Goal: Communication & Community: Connect with others

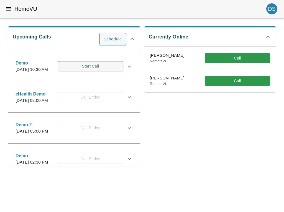
click at [104, 71] on button "Start Call" at bounding box center [90, 66] width 65 height 10
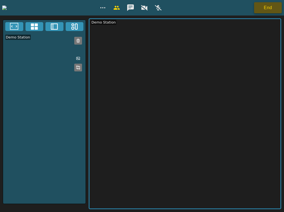
click at [271, 9] on button "End" at bounding box center [268, 7] width 28 height 11
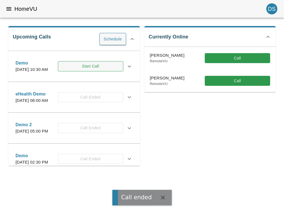
click at [103, 70] on button "Start Call" at bounding box center [90, 66] width 65 height 10
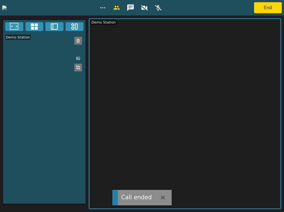
drag, startPoint x: 282, startPoint y: 92, endPoint x: 258, endPoint y: 92, distance: 23.8
click at [258, 92] on div "Demo Station [GEOGRAPHIC_DATA]" at bounding box center [142, 114] width 284 height 197
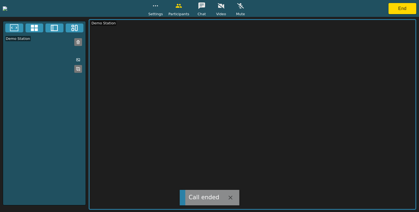
click at [32, 150] on div "Demo Station" at bounding box center [44, 113] width 83 height 184
click at [228, 197] on icon "button" at bounding box center [230, 198] width 4 height 4
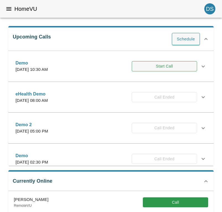
click at [159, 63] on button "Start Call" at bounding box center [164, 66] width 65 height 10
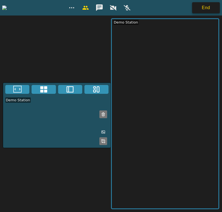
click at [208, 8] on button "End" at bounding box center [206, 7] width 28 height 11
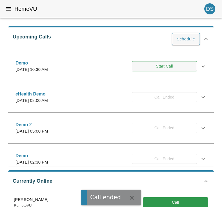
click at [148, 66] on button "Start Call" at bounding box center [164, 66] width 65 height 10
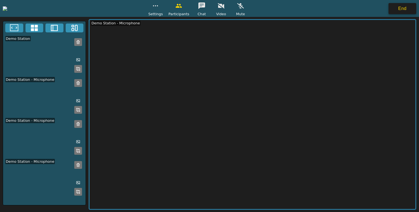
click at [222, 13] on button "End" at bounding box center [402, 8] width 28 height 11
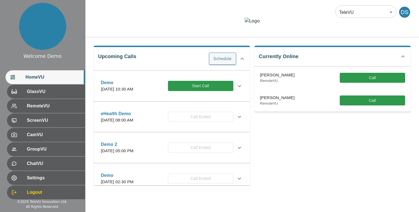
click at [295, 159] on div "Currently Online [PERSON_NAME] RemoteVU Call [PERSON_NAME] RemoteVU Call" at bounding box center [330, 113] width 161 height 144
click at [188, 91] on button "Start Call" at bounding box center [200, 86] width 65 height 10
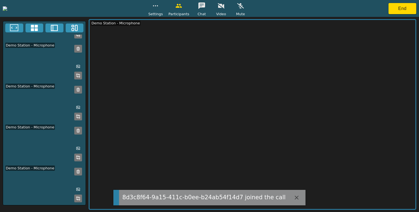
scroll to position [51, 0]
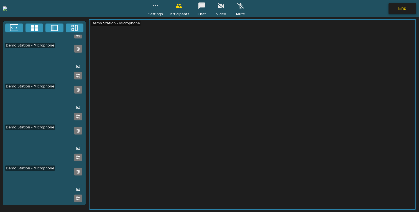
click at [398, 10] on button "End" at bounding box center [402, 8] width 28 height 11
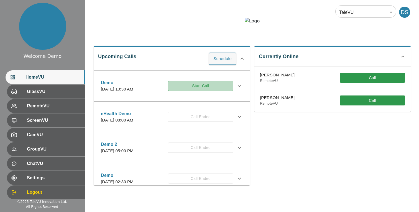
click at [187, 91] on button "Start Call" at bounding box center [200, 86] width 65 height 10
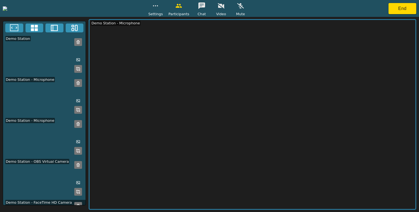
click at [77, 82] on line at bounding box center [78, 82] width 3 height 0
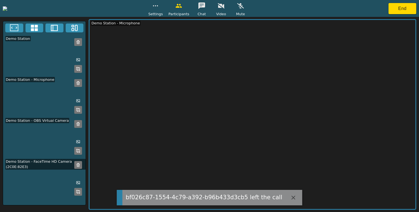
scroll to position [7, 0]
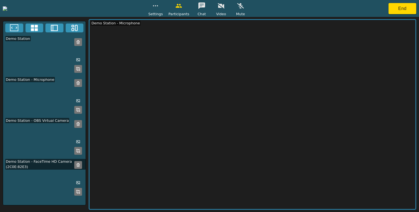
click at [76, 194] on icon at bounding box center [76, 192] width 1 height 1
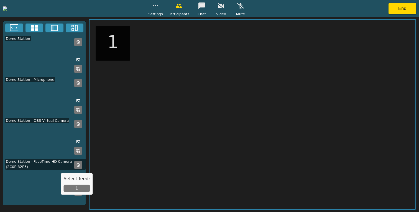
click at [78, 186] on button "1" at bounding box center [77, 188] width 26 height 7
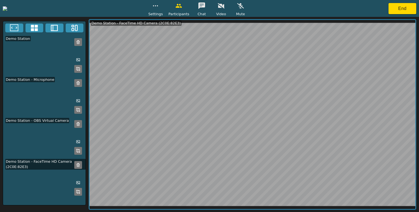
scroll to position [0, 0]
click at [79, 153] on rect at bounding box center [79, 151] width 1 height 1
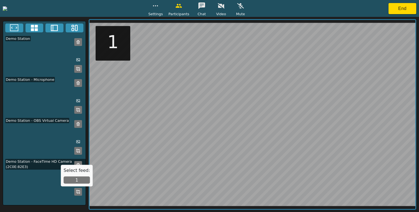
click at [77, 180] on button "1" at bounding box center [77, 180] width 26 height 7
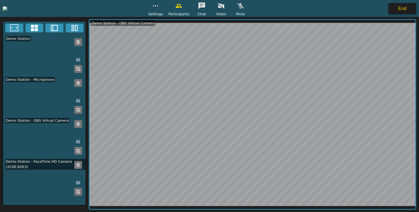
click at [404, 10] on button "End" at bounding box center [402, 8] width 28 height 11
